Goal: Information Seeking & Learning: Learn about a topic

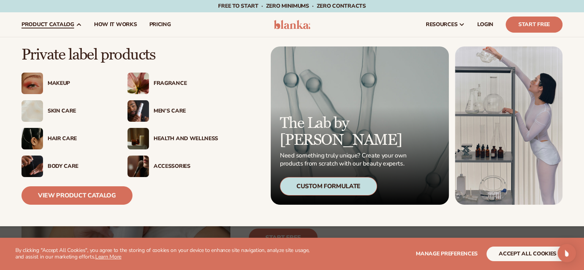
click at [62, 84] on div "Makeup" at bounding box center [80, 83] width 64 height 7
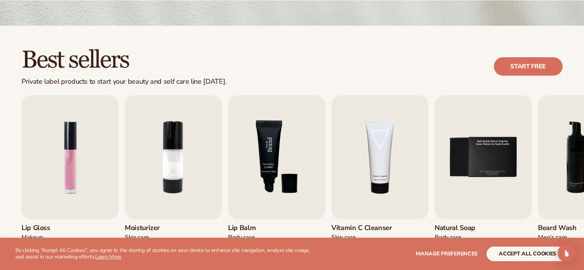
scroll to position [269, 0]
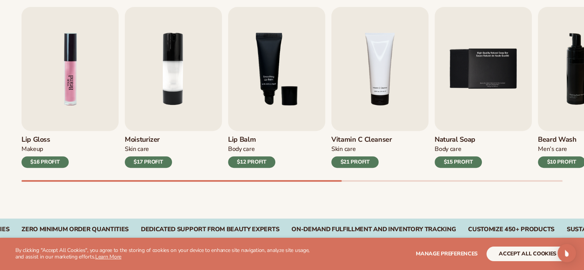
click at [69, 97] on img "1 / 9" at bounding box center [69, 69] width 97 height 124
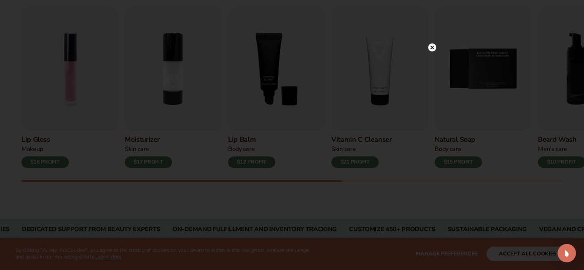
click at [431, 43] on div at bounding box center [432, 47] width 8 height 13
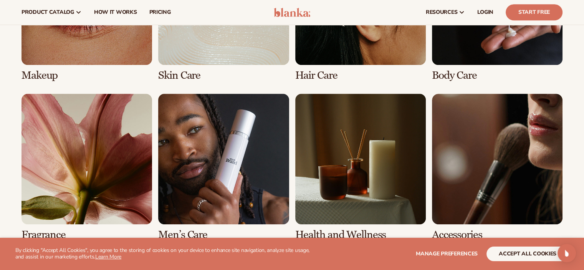
scroll to position [614, 0]
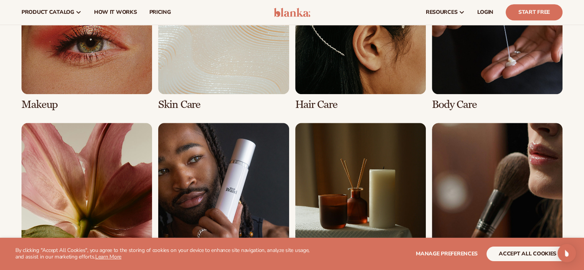
click at [40, 104] on link "1 / 8" at bounding box center [86, 37] width 130 height 147
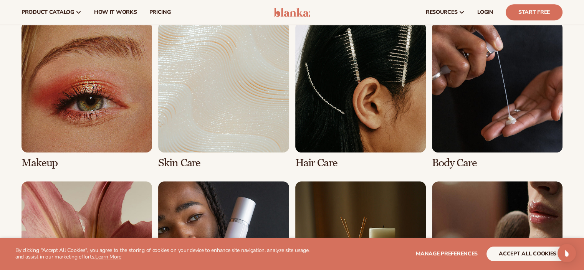
scroll to position [565, 0]
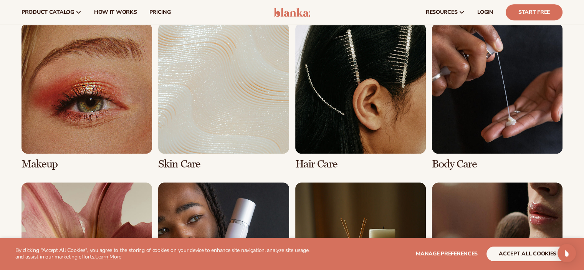
click at [35, 166] on link "1 / 8" at bounding box center [86, 96] width 130 height 147
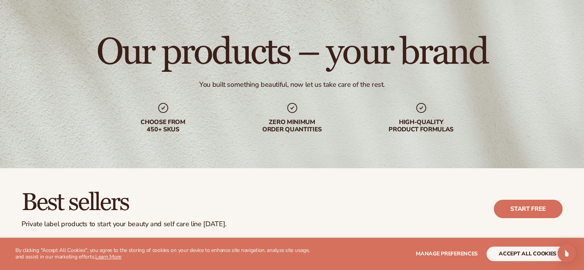
scroll to position [38, 0]
click at [533, 258] on button "accept all cookies" at bounding box center [527, 253] width 82 height 15
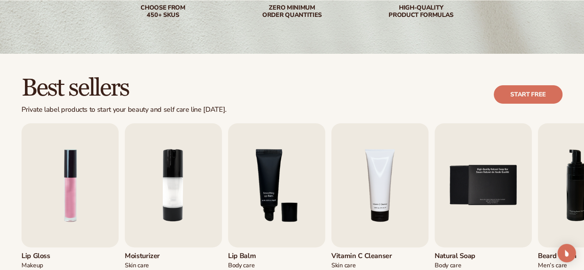
scroll to position [153, 0]
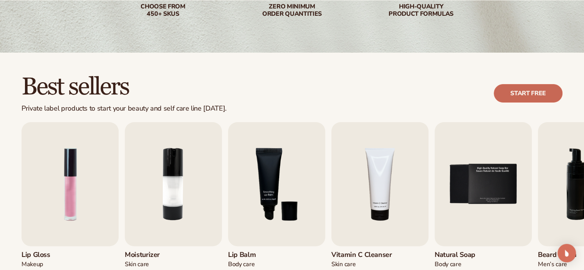
click at [499, 95] on link "Start free" at bounding box center [527, 93] width 69 height 18
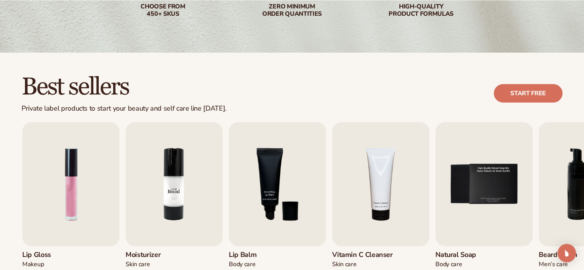
click at [221, 213] on img "2 / 9" at bounding box center [173, 184] width 97 height 124
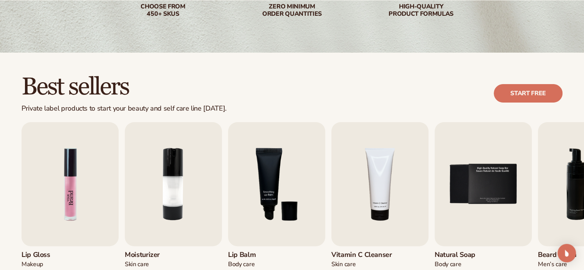
click at [58, 198] on img "1 / 9" at bounding box center [69, 184] width 97 height 124
click at [45, 254] on h3 "Lip Gloss" at bounding box center [44, 255] width 47 height 8
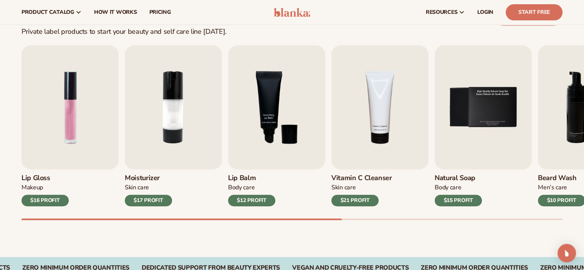
scroll to position [0, 0]
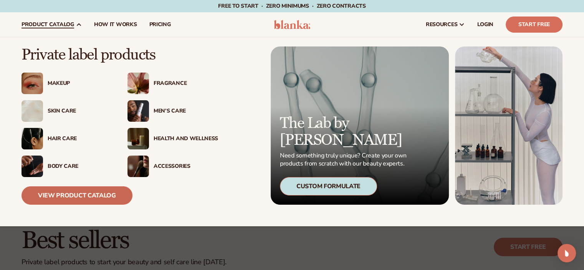
click at [59, 199] on link "View Product Catalog" at bounding box center [76, 195] width 111 height 18
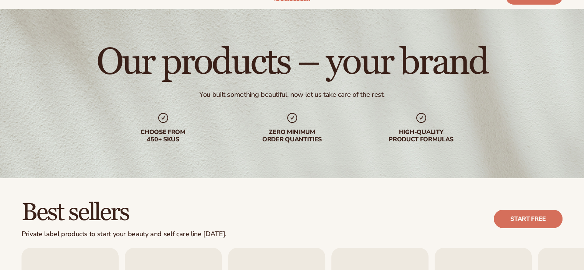
scroll to position [153, 0]
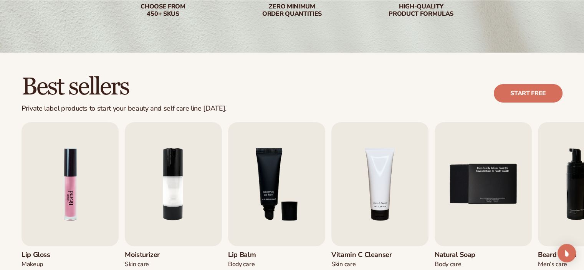
click at [67, 156] on img "1 / 9" at bounding box center [69, 184] width 97 height 124
click at [66, 170] on img "1 / 9" at bounding box center [69, 184] width 97 height 124
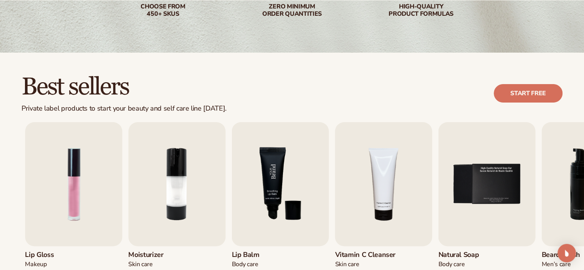
click at [493, 222] on div "Lip Gloss Makeup $16 PROFIT Moisturizer [MEDICAL_DATA] $17 PROFIT [MEDICAL_DATA]" at bounding box center [295, 202] width 541 height 161
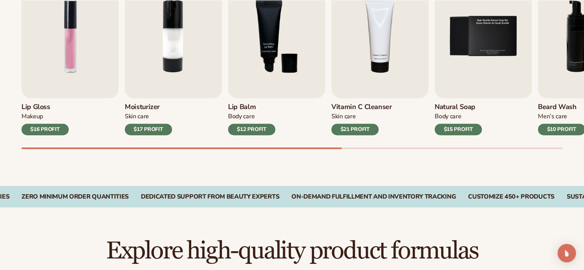
scroll to position [236, 0]
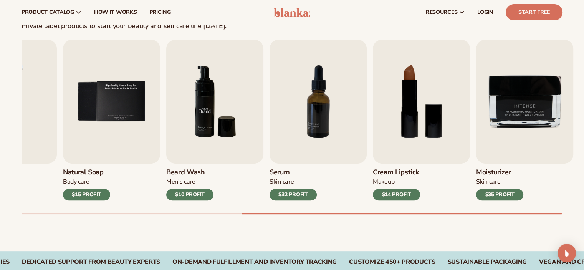
click at [0, 170] on div "Best sellers Private label products to start your beauty and self care line [DA…" at bounding box center [292, 110] width 584 height 281
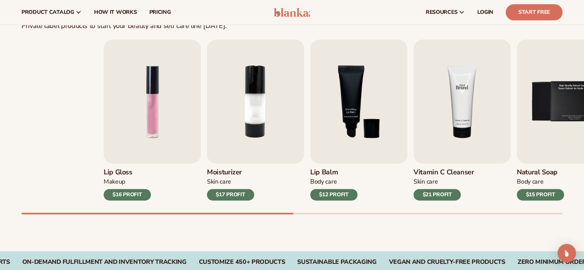
click at [571, 101] on div "Lip Gloss Makeup $16 PROFIT Moisturizer [MEDICAL_DATA] $17 PROFIT [MEDICAL_DATA]" at bounding box center [374, 120] width 541 height 161
